Goal: Information Seeking & Learning: Learn about a topic

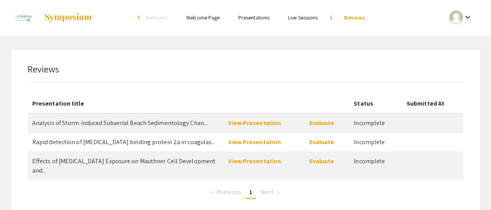
scroll to position [38, 0]
